Goal: Book appointment/travel/reservation

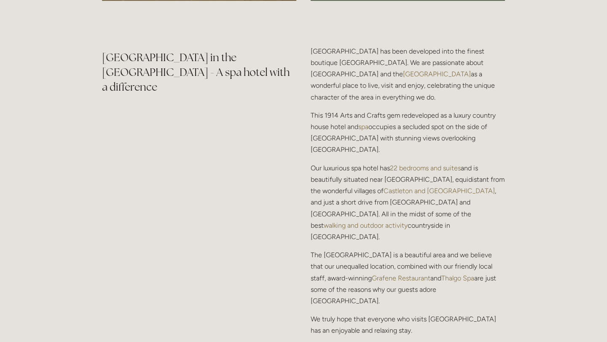
scroll to position [1078, 0]
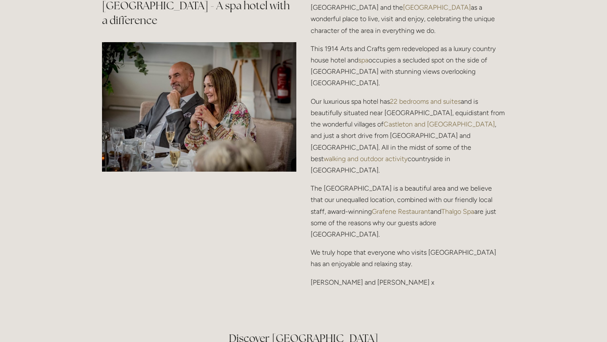
click at [415, 97] on link "22 bedrooms and suites" at bounding box center [425, 101] width 71 height 8
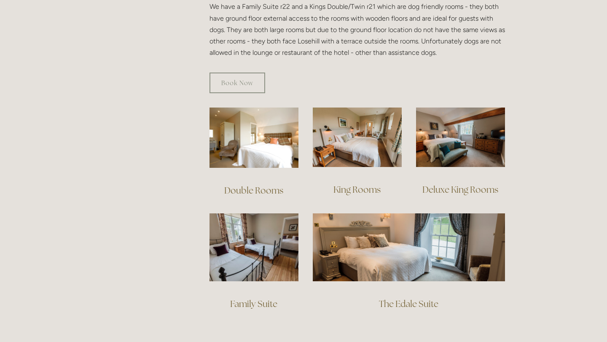
scroll to position [528, 0]
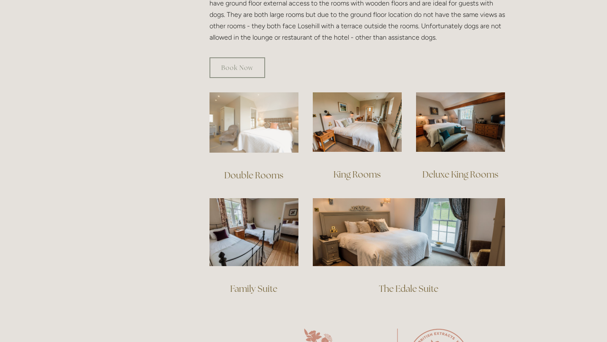
click at [250, 127] on img at bounding box center [254, 122] width 89 height 60
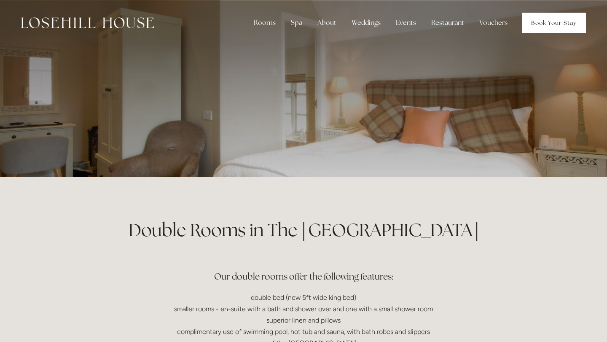
click at [556, 18] on link "Book Your Stay" at bounding box center [554, 23] width 64 height 20
